Goal: Task Accomplishment & Management: Use online tool/utility

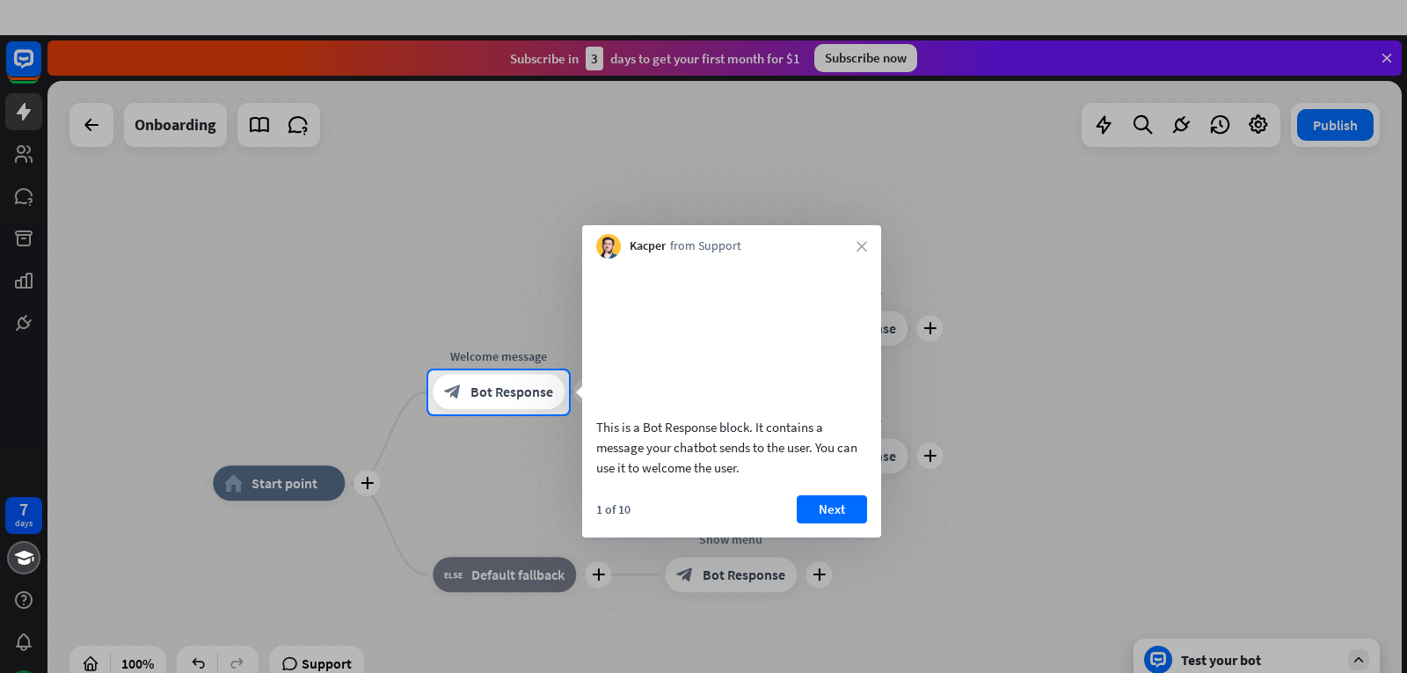
click at [853, 236] on div "Kacper from Support close" at bounding box center [731, 241] width 299 height 33
click at [862, 243] on icon "close" at bounding box center [861, 246] width 11 height 11
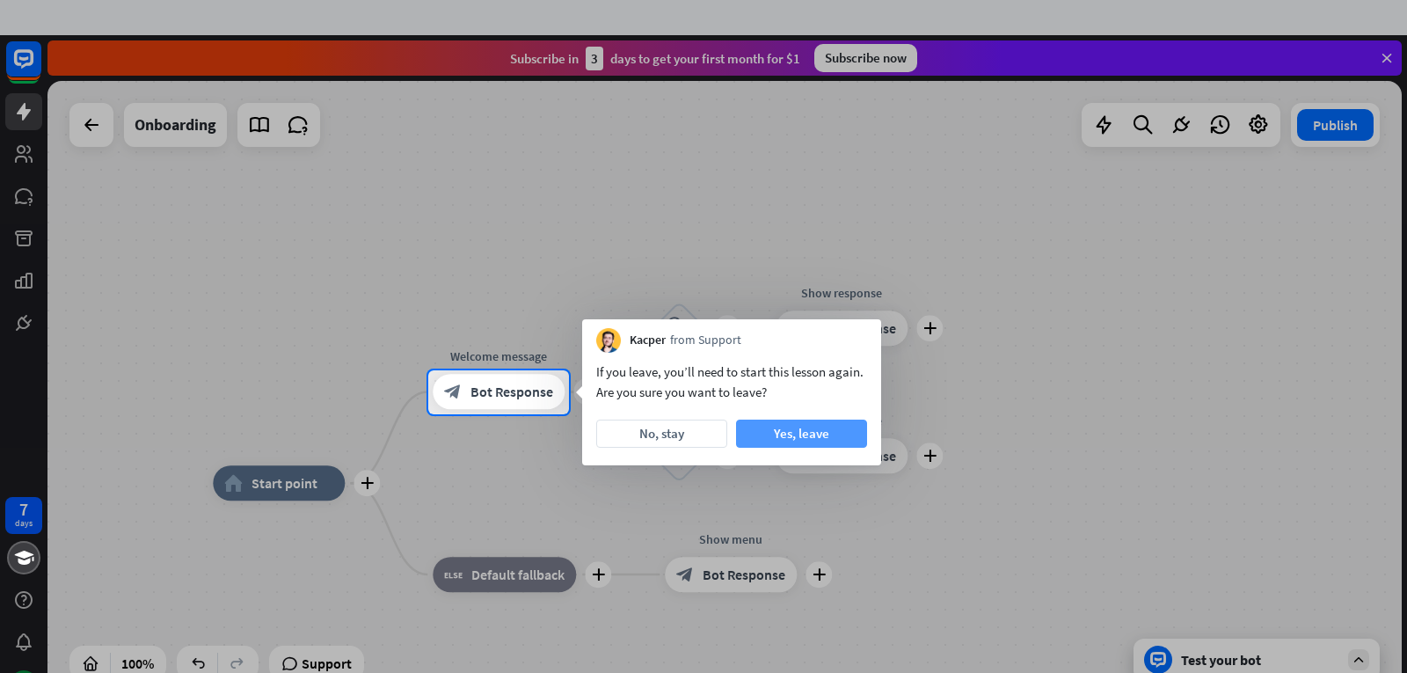
click at [774, 434] on button "Yes, leave" at bounding box center [801, 433] width 131 height 28
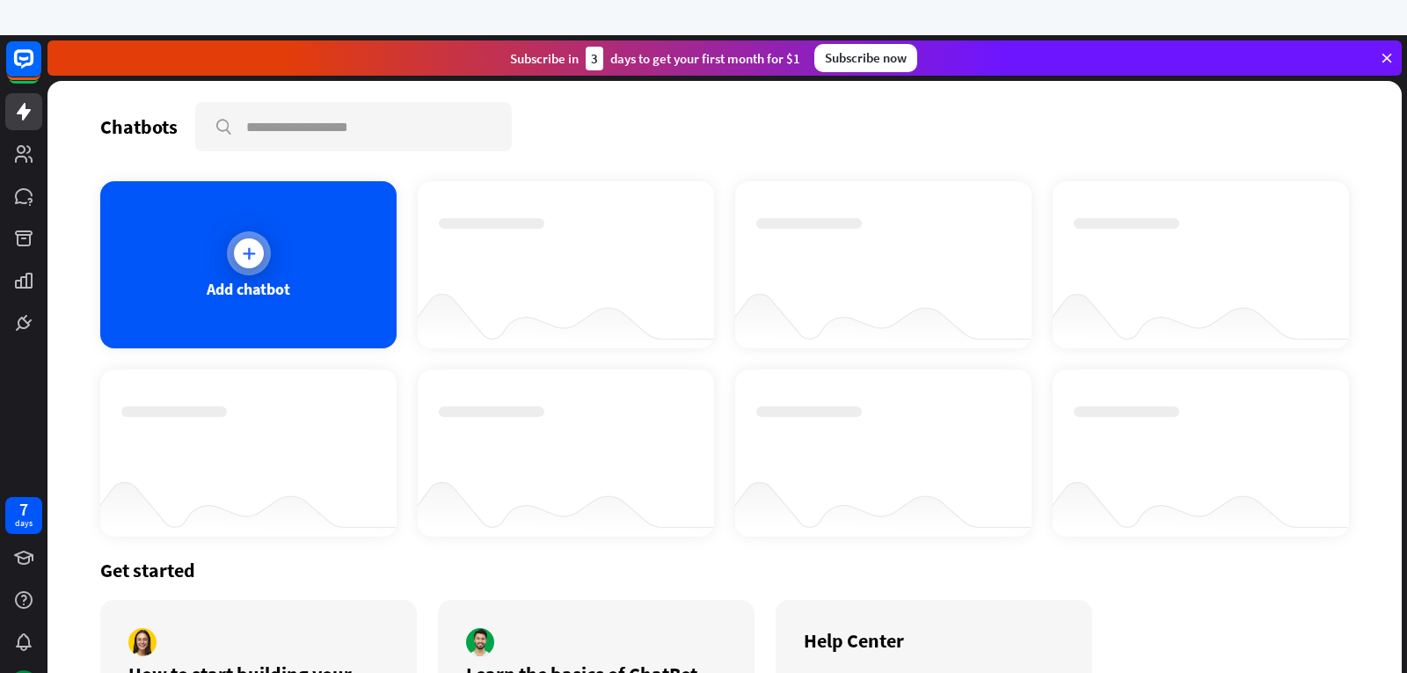
click at [266, 257] on div at bounding box center [249, 253] width 44 height 44
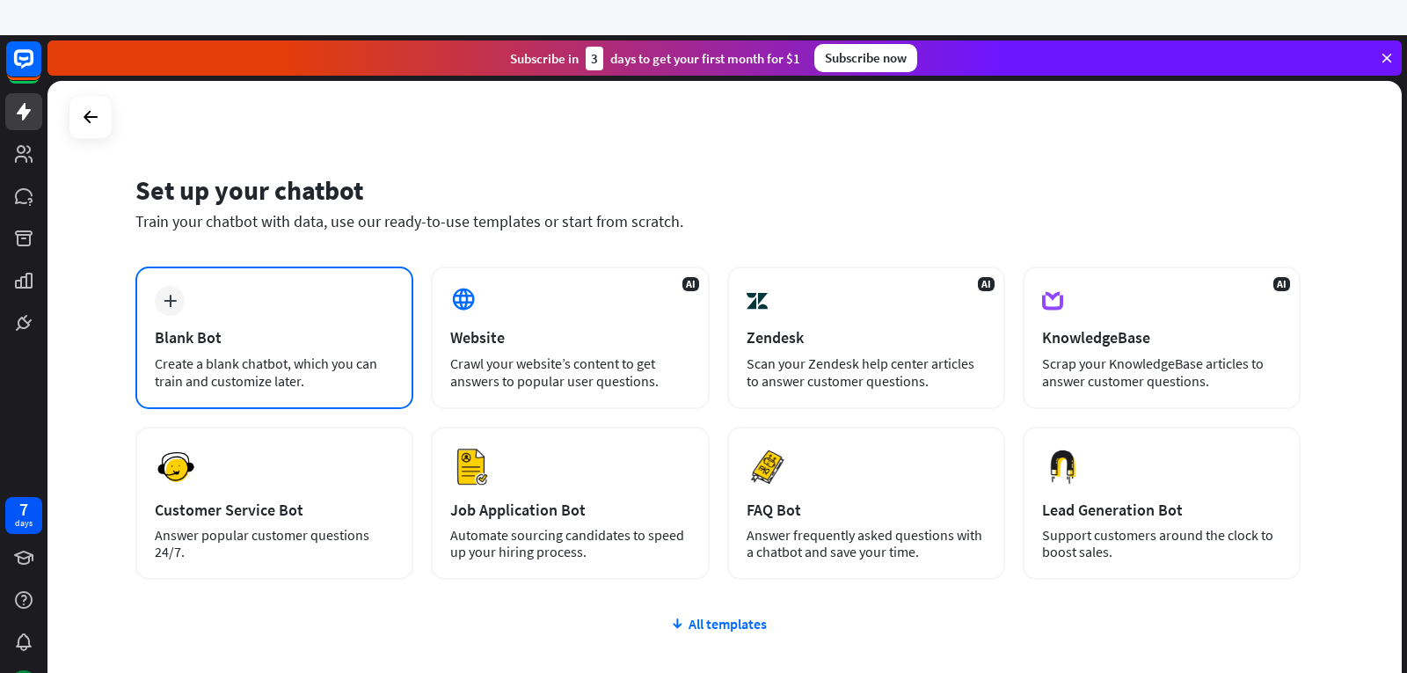
click at [295, 342] on div "Blank Bot" at bounding box center [274, 337] width 239 height 20
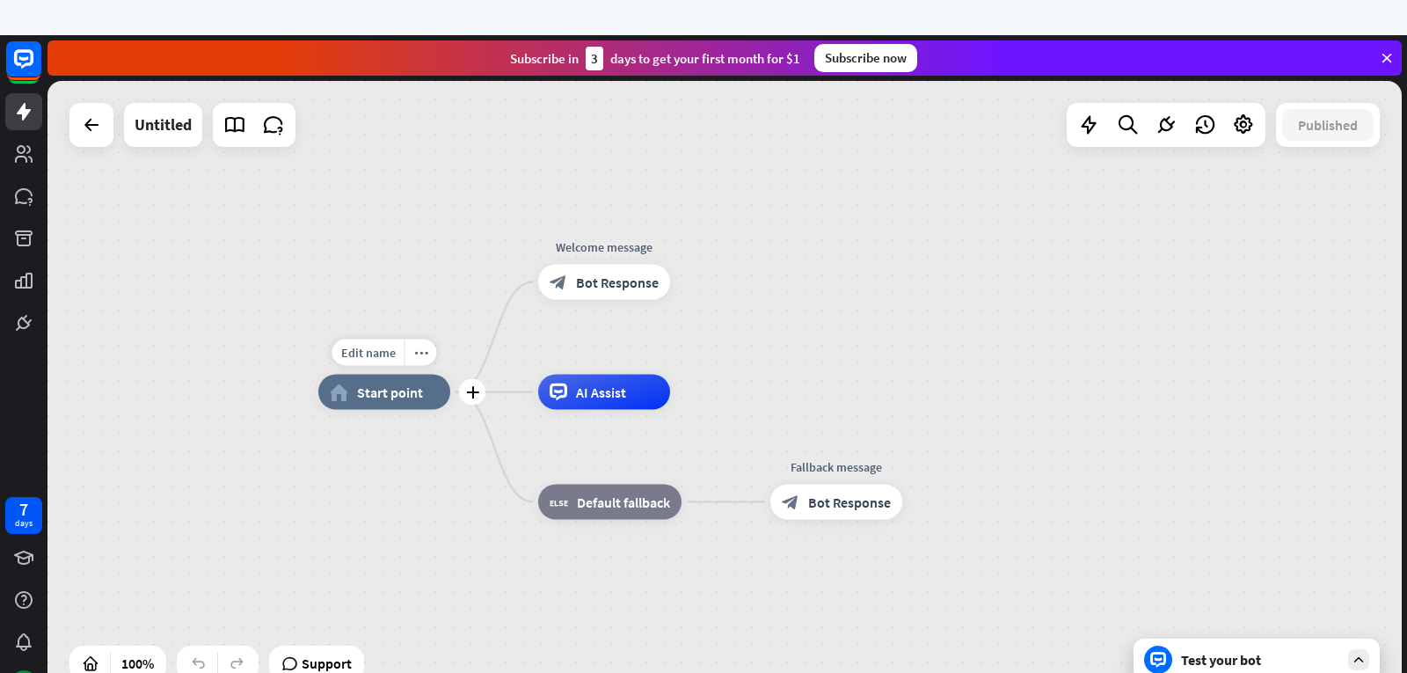
click at [394, 397] on span "Start point" at bounding box center [390, 392] width 66 height 18
click at [398, 357] on div "Edit name" at bounding box center [368, 352] width 72 height 26
type input "**********"
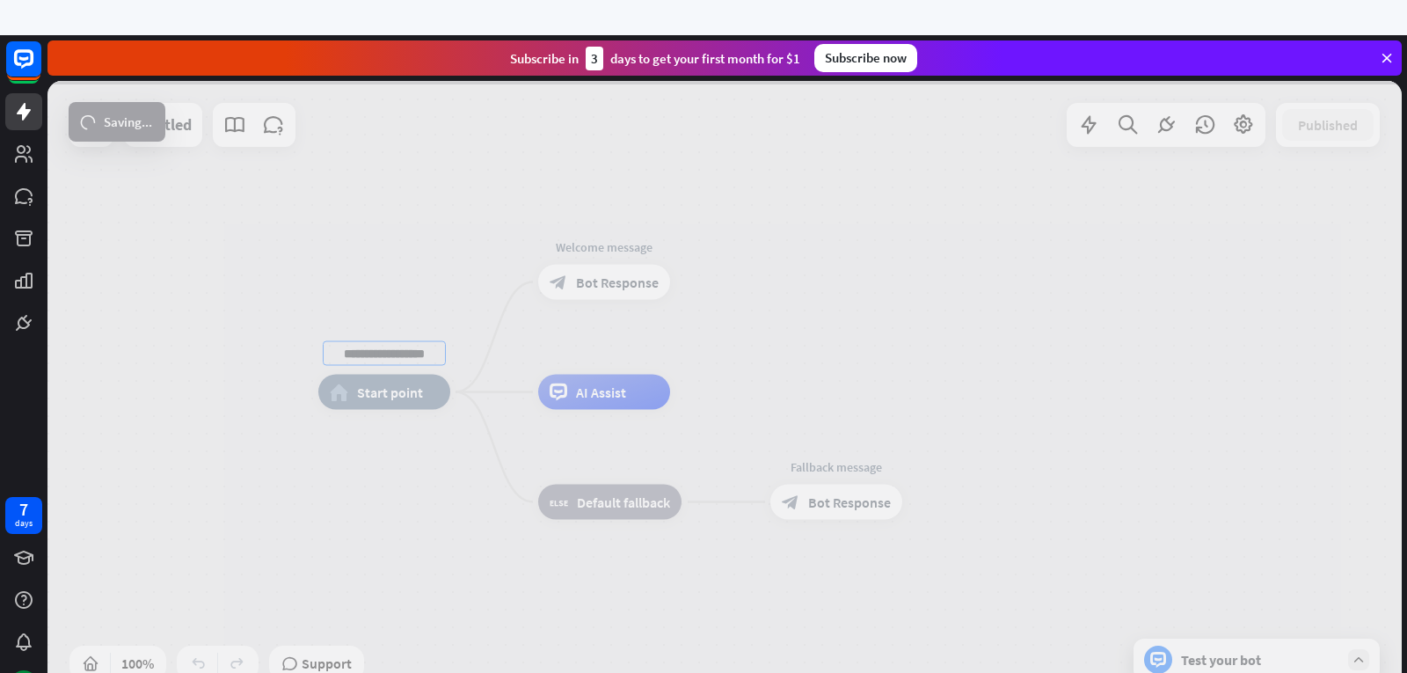
click at [392, 399] on div "**********" at bounding box center [724, 392] width 1354 height 622
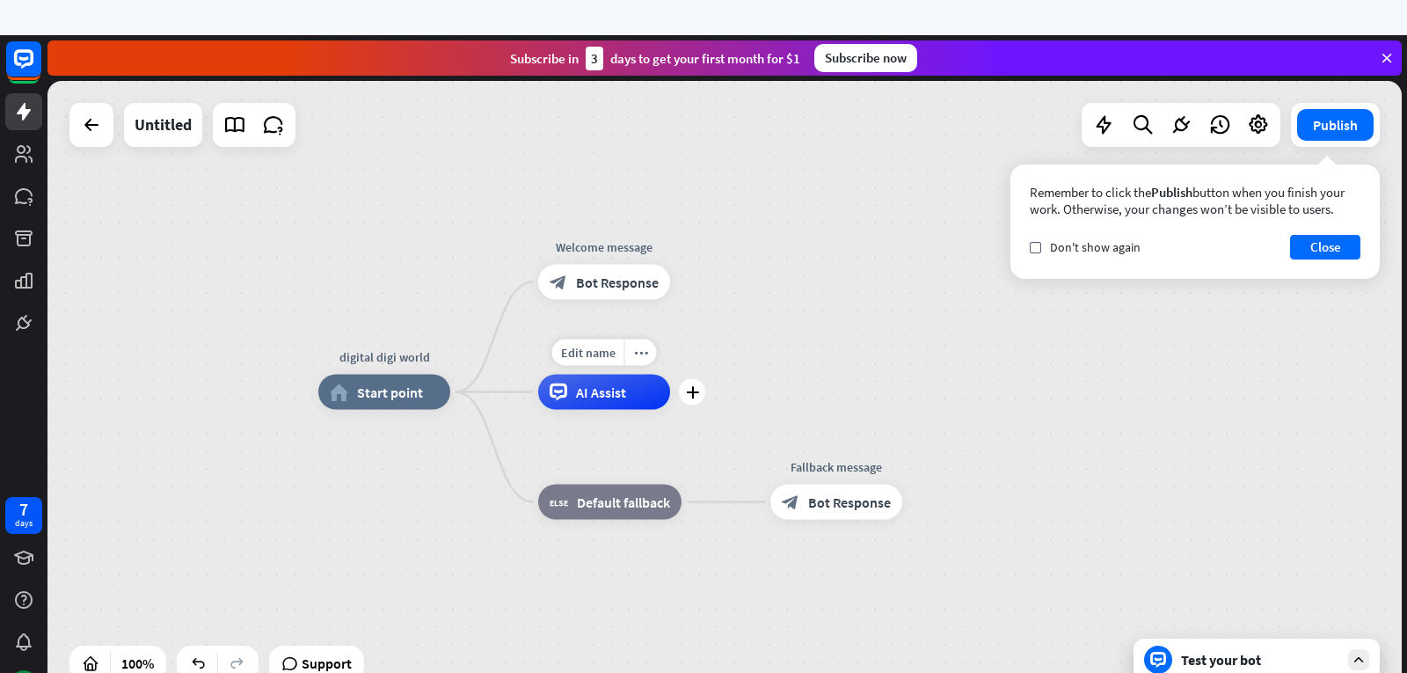
click at [567, 399] on div "AI Assist" at bounding box center [604, 392] width 132 height 35
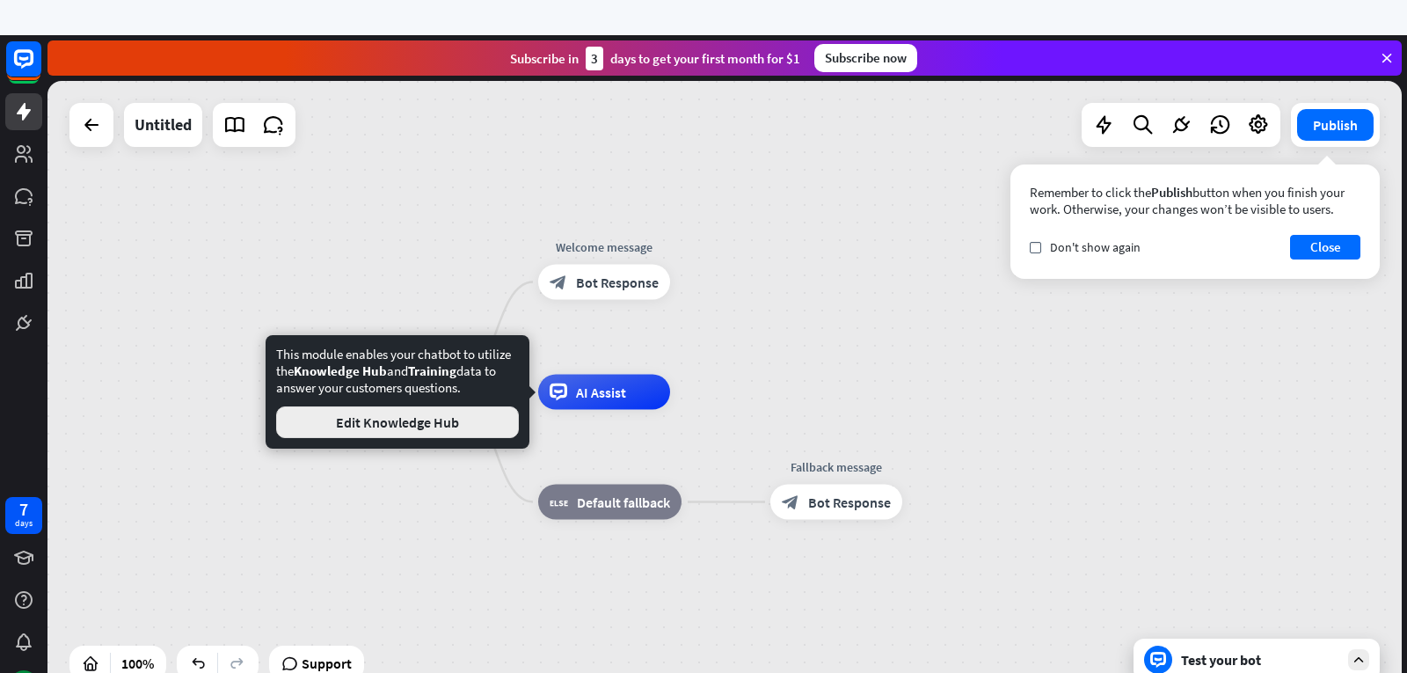
click at [463, 426] on button "Edit Knowledge Hub" at bounding box center [397, 422] width 243 height 32
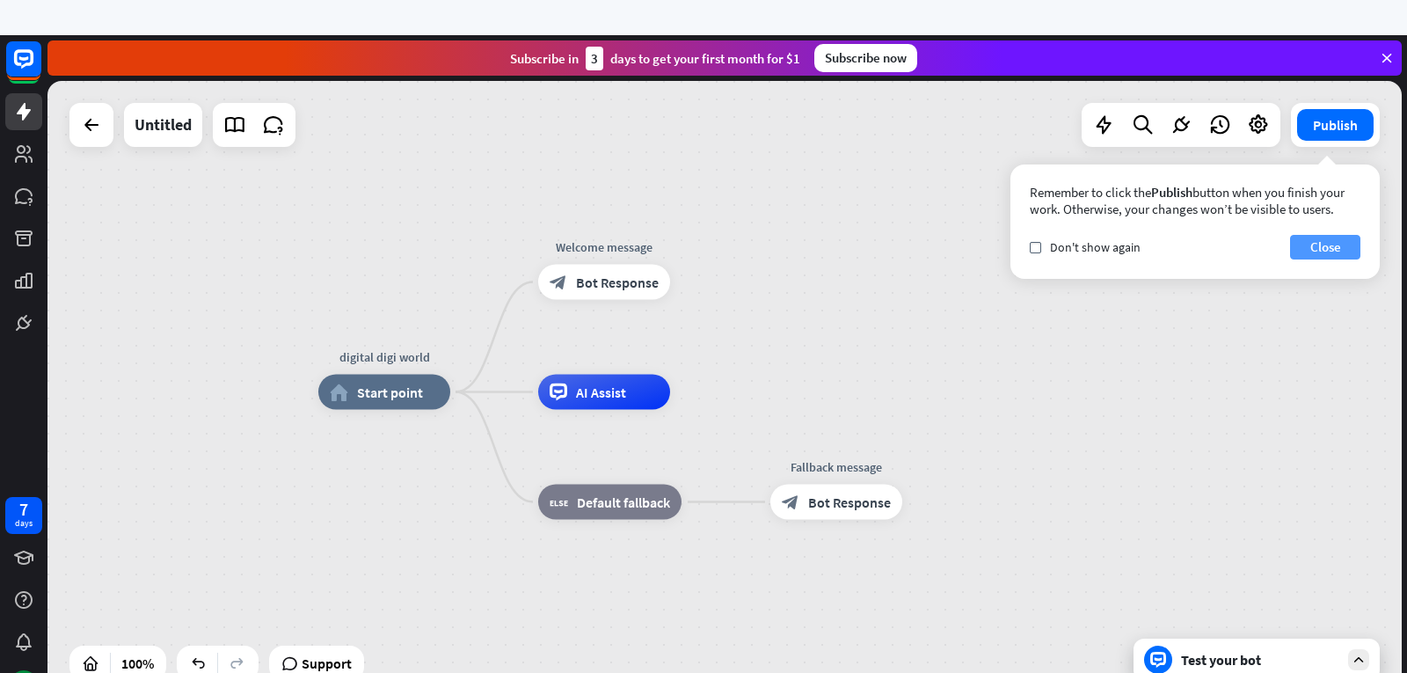
click at [1333, 254] on button "Close" at bounding box center [1325, 247] width 70 height 25
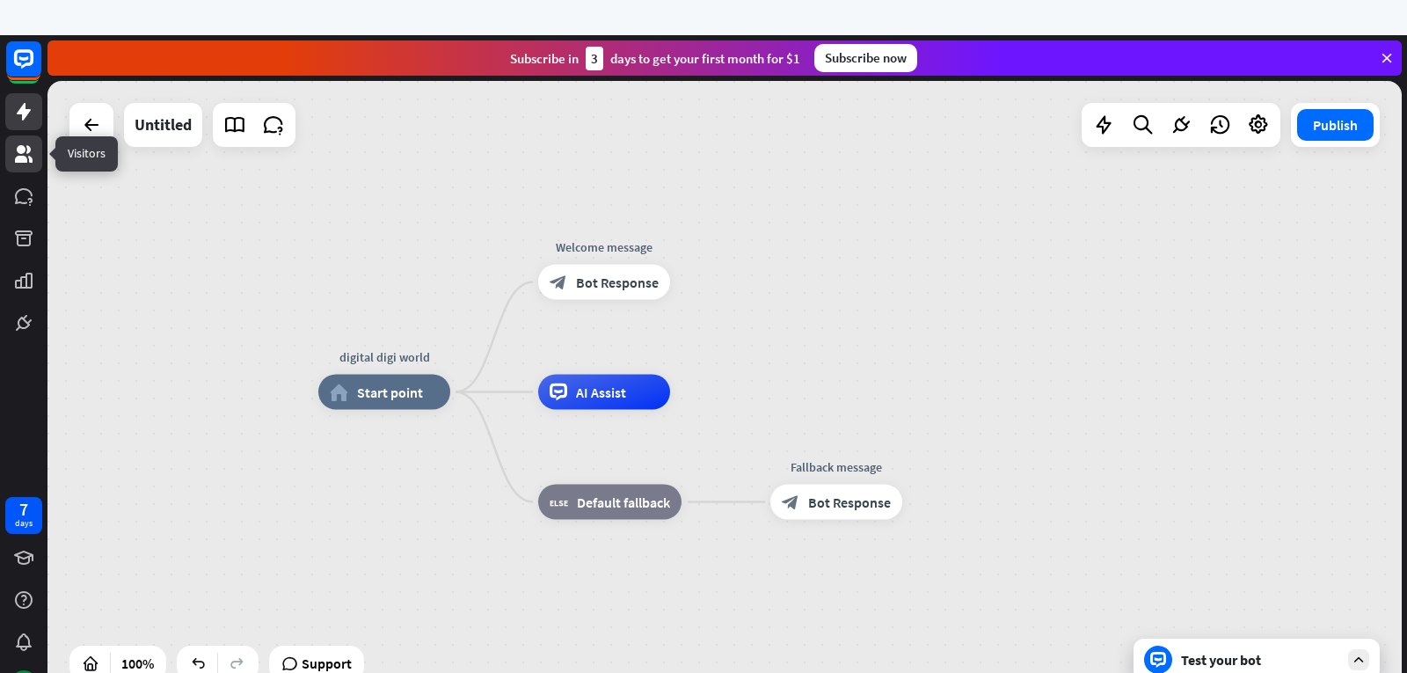
click at [33, 156] on icon at bounding box center [23, 153] width 21 height 21
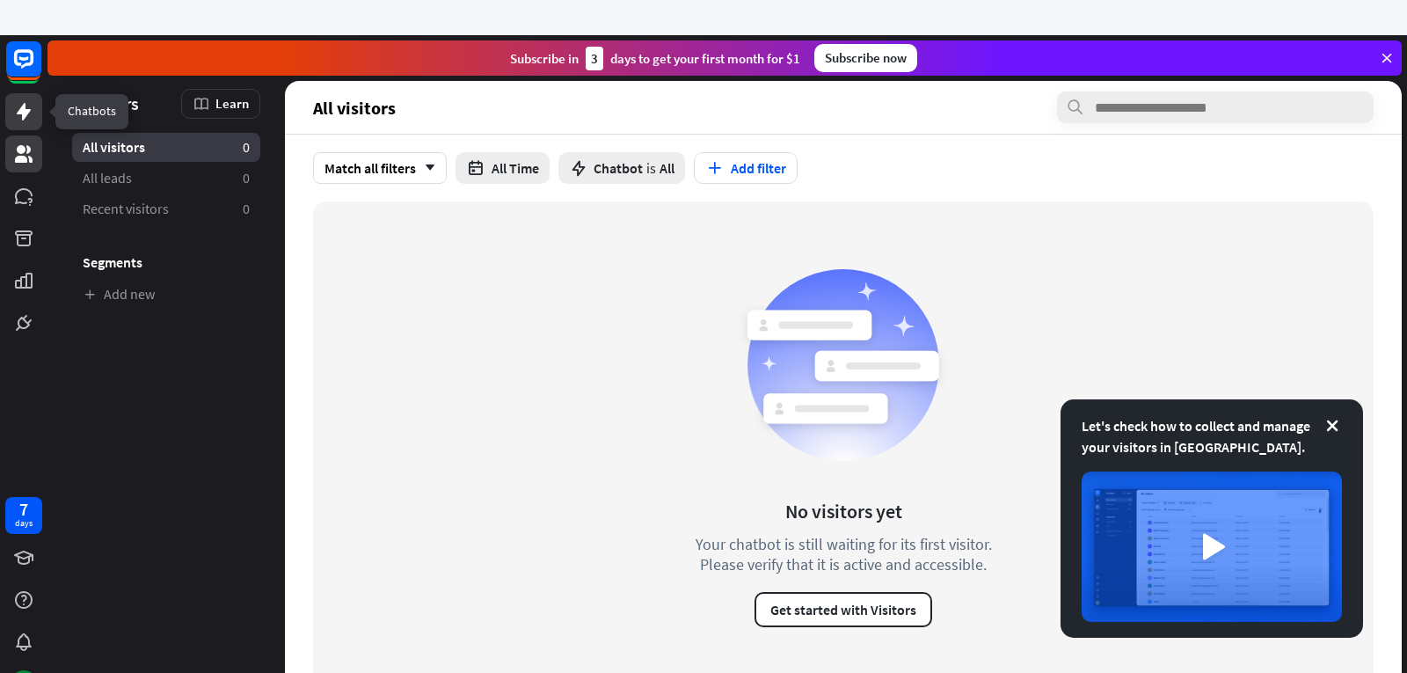
click at [11, 113] on link at bounding box center [23, 111] width 37 height 37
click at [129, 105] on span "Visitors" at bounding box center [111, 103] width 56 height 20
click at [19, 287] on icon at bounding box center [23, 280] width 21 height 21
click at [1380, 52] on icon at bounding box center [1387, 58] width 16 height 16
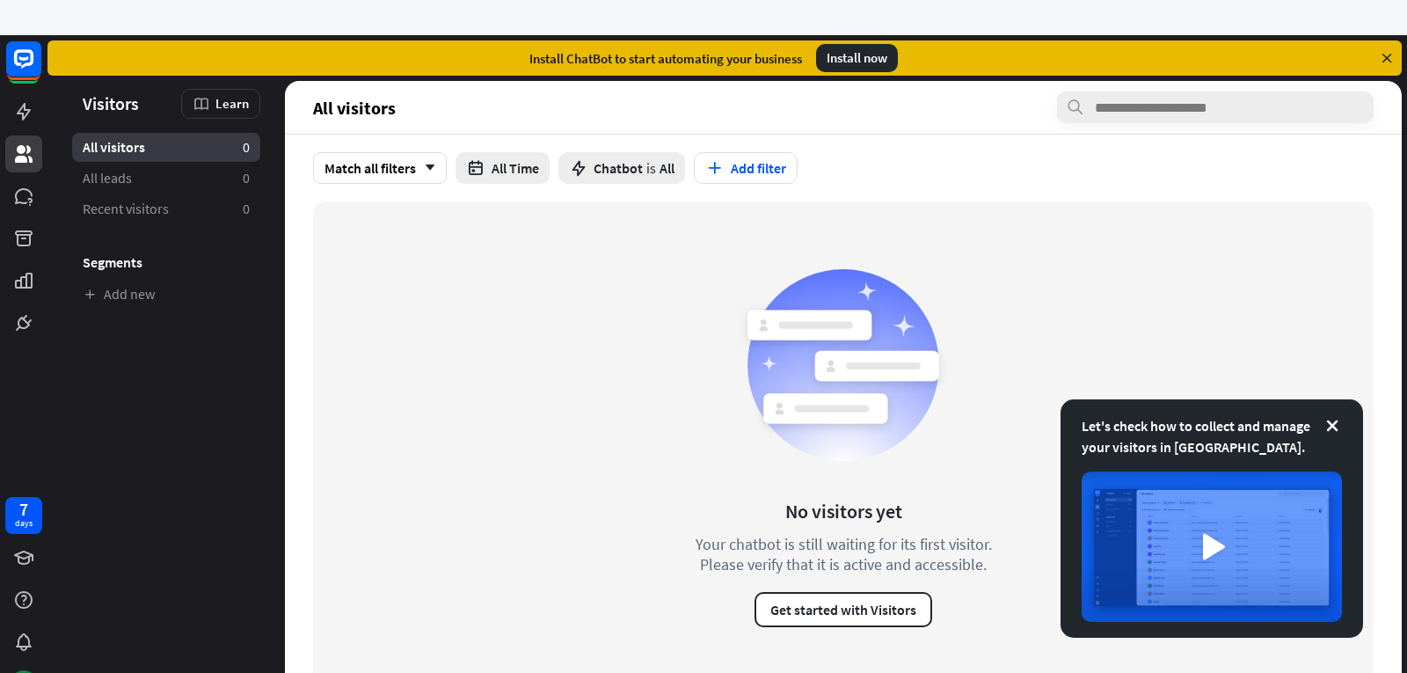
click at [1383, 59] on icon at bounding box center [1387, 58] width 16 height 16
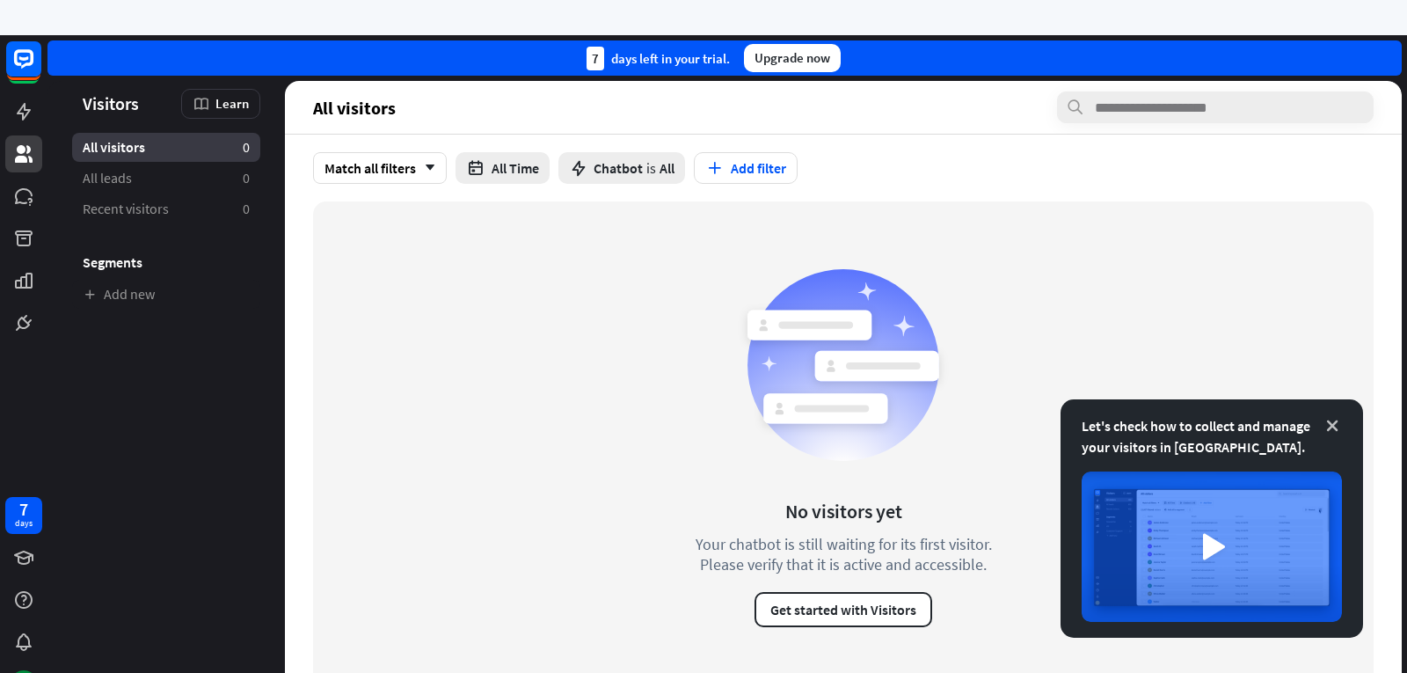
click at [1331, 423] on icon at bounding box center [1332, 426] width 18 height 18
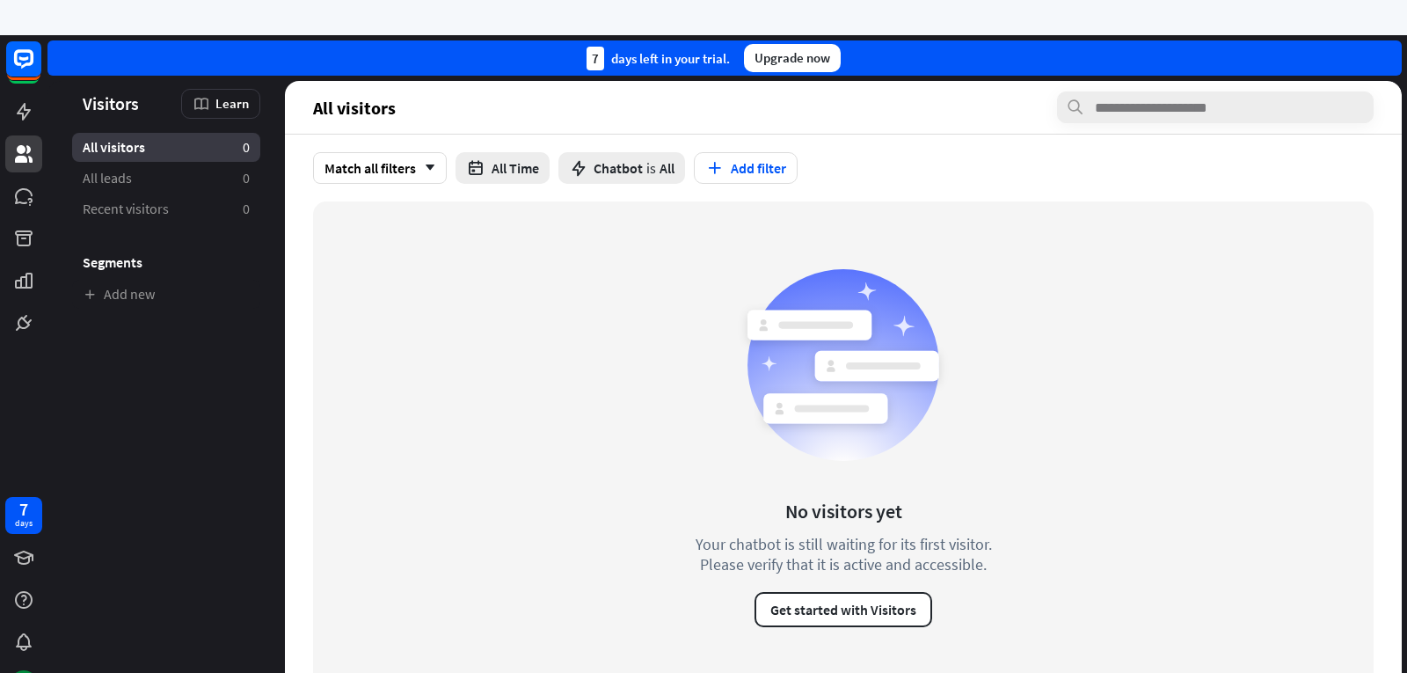
click at [139, 108] on header "Visitors Learn" at bounding box center [172, 103] width 178 height 20
click at [36, 103] on link at bounding box center [23, 111] width 37 height 37
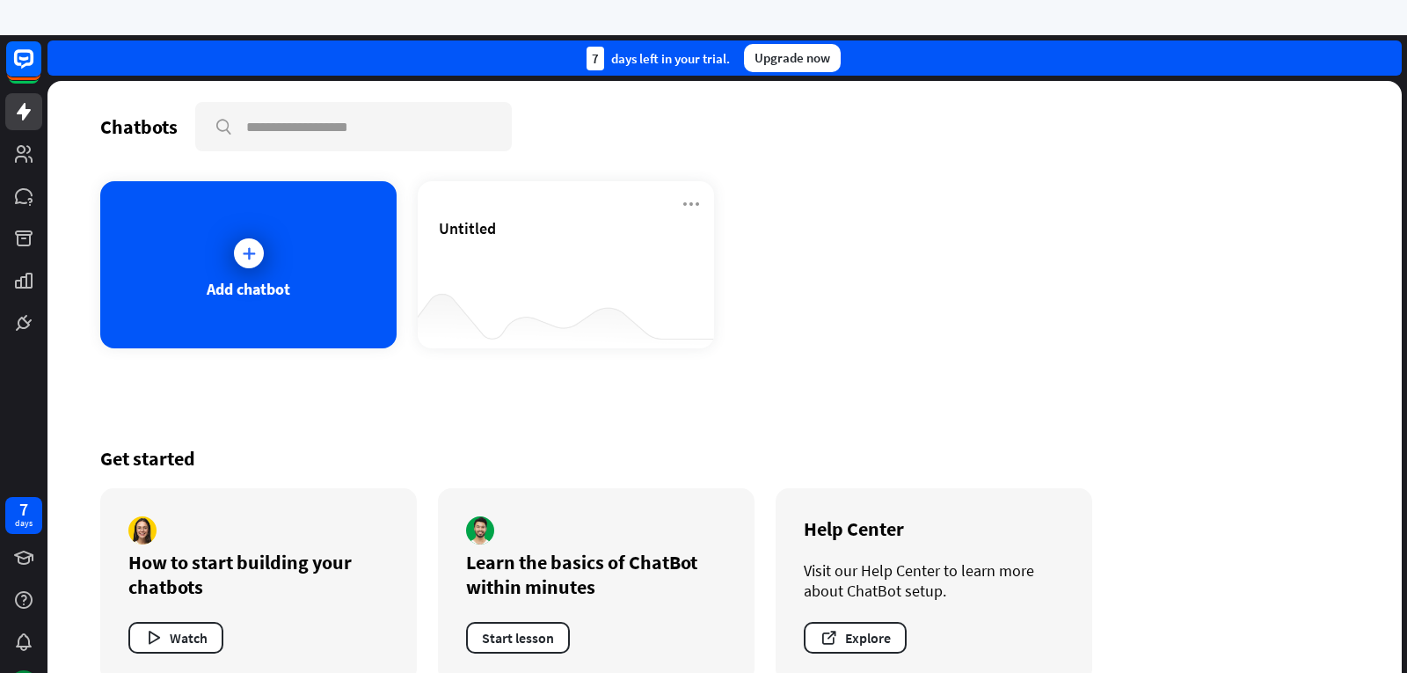
click at [593, 64] on div "7" at bounding box center [595, 59] width 18 height 24
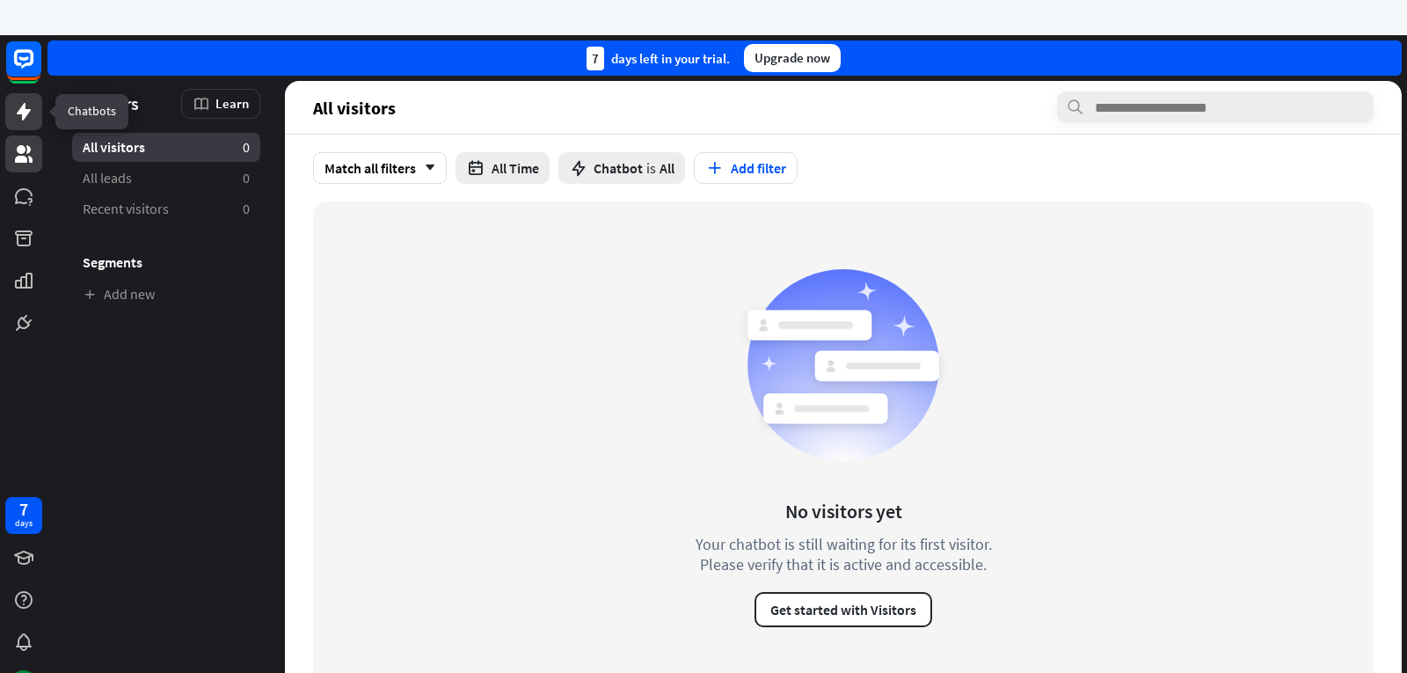
click at [17, 112] on icon at bounding box center [23, 111] width 21 height 21
click at [13, 101] on icon at bounding box center [23, 111] width 21 height 21
